Goal: Navigation & Orientation: Find specific page/section

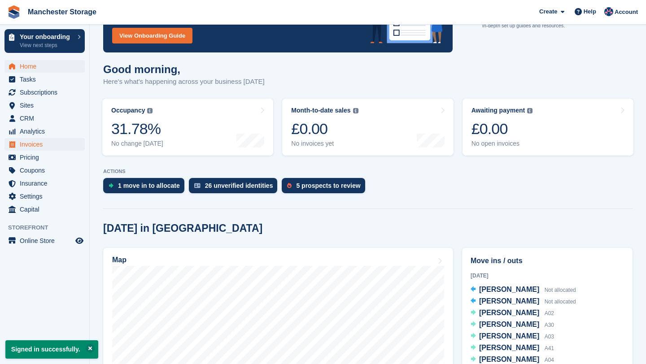
scroll to position [16, 0]
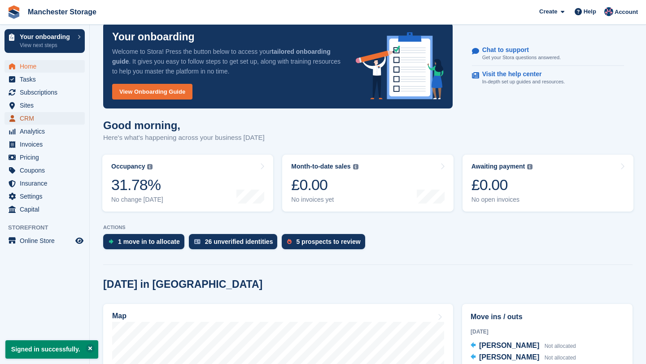
click at [30, 122] on span "CRM" at bounding box center [47, 118] width 54 height 13
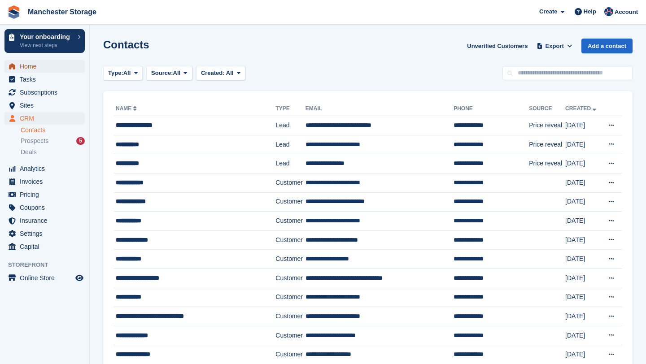
click at [40, 62] on span "Home" at bounding box center [47, 66] width 54 height 13
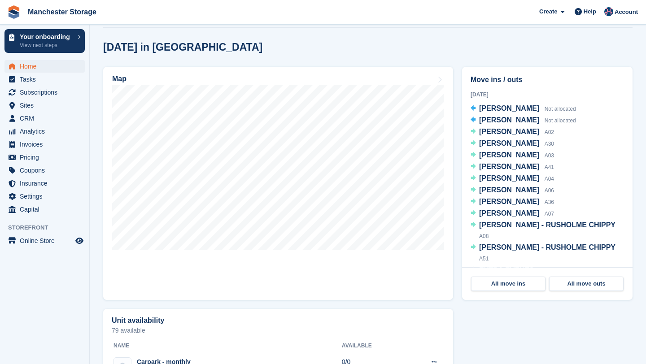
scroll to position [254, 0]
